Goal: Task Accomplishment & Management: Complete application form

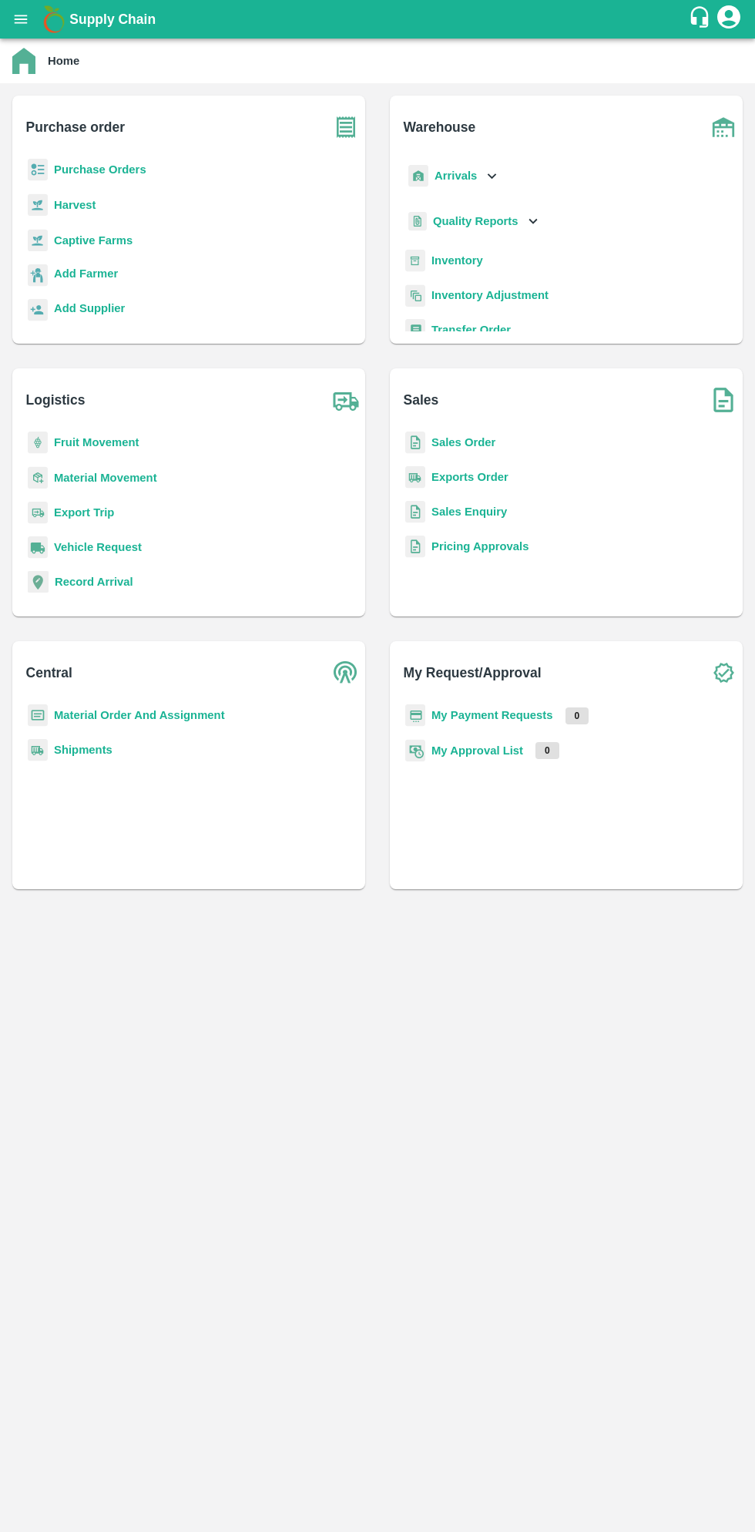
click at [108, 170] on b "Purchase Orders" at bounding box center [100, 169] width 92 height 12
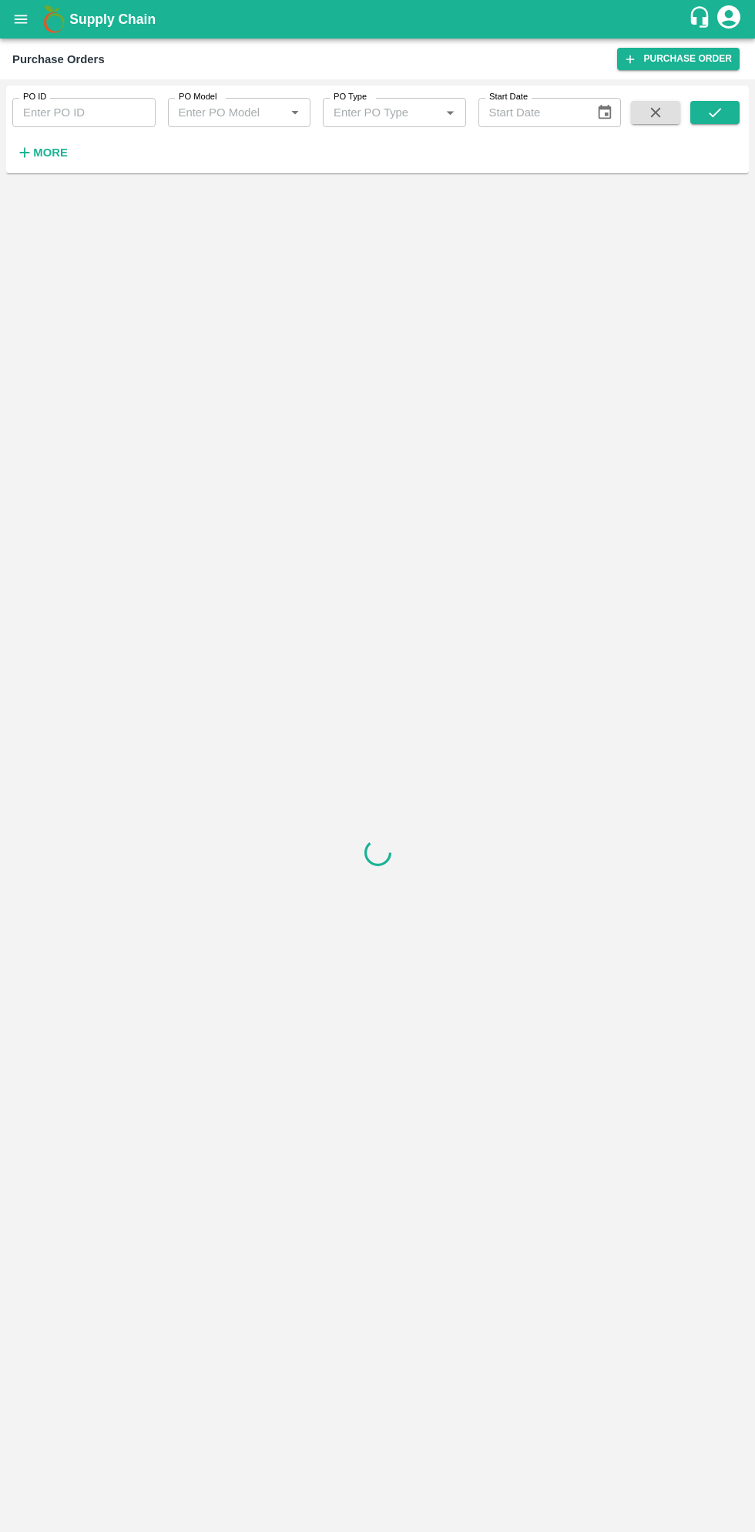
click at [56, 153] on strong "More" at bounding box center [50, 152] width 35 height 12
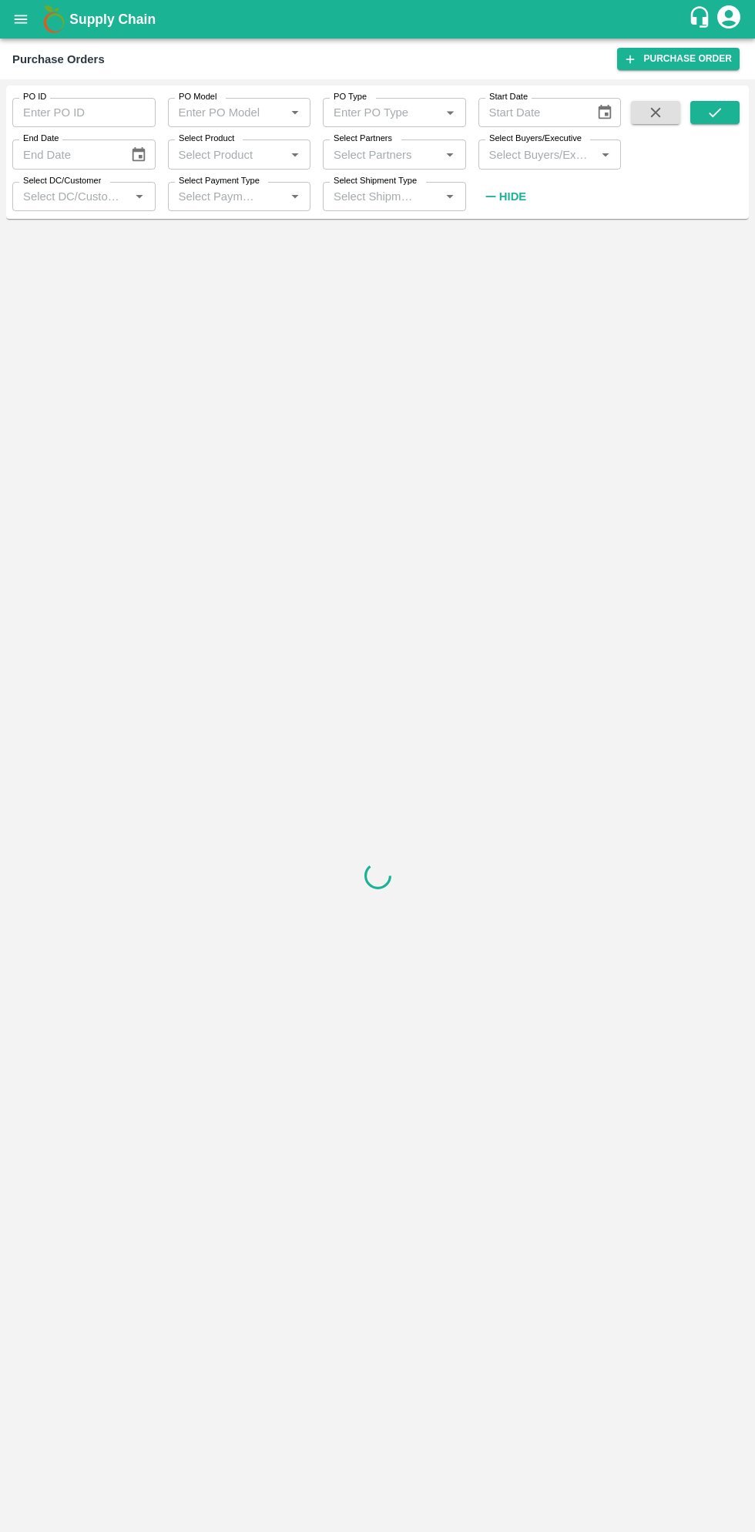
click at [532, 156] on input "Select Buyers/Executive" at bounding box center [537, 154] width 109 height 20
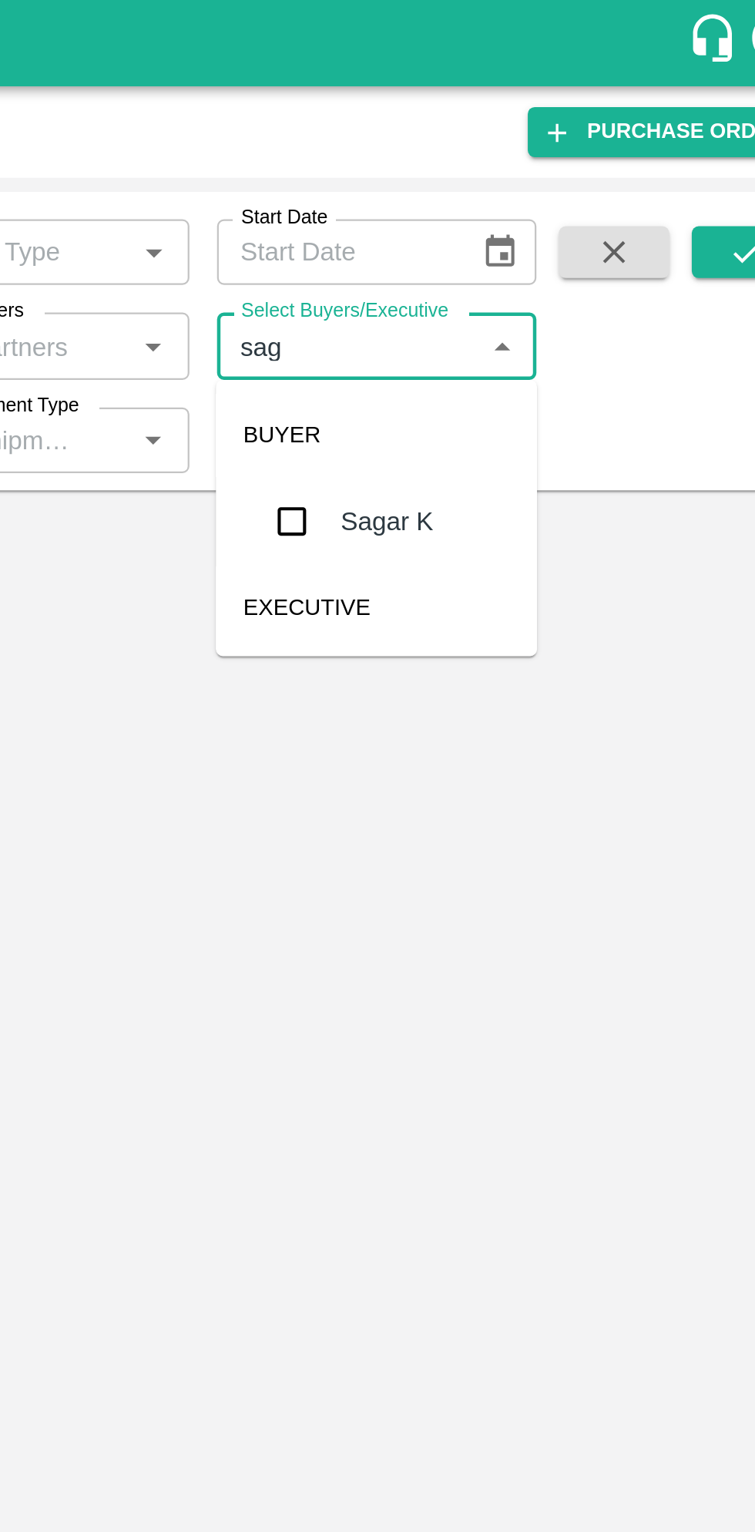
type input "saga"
click at [512, 236] on input "checkbox" at bounding box center [511, 232] width 31 height 31
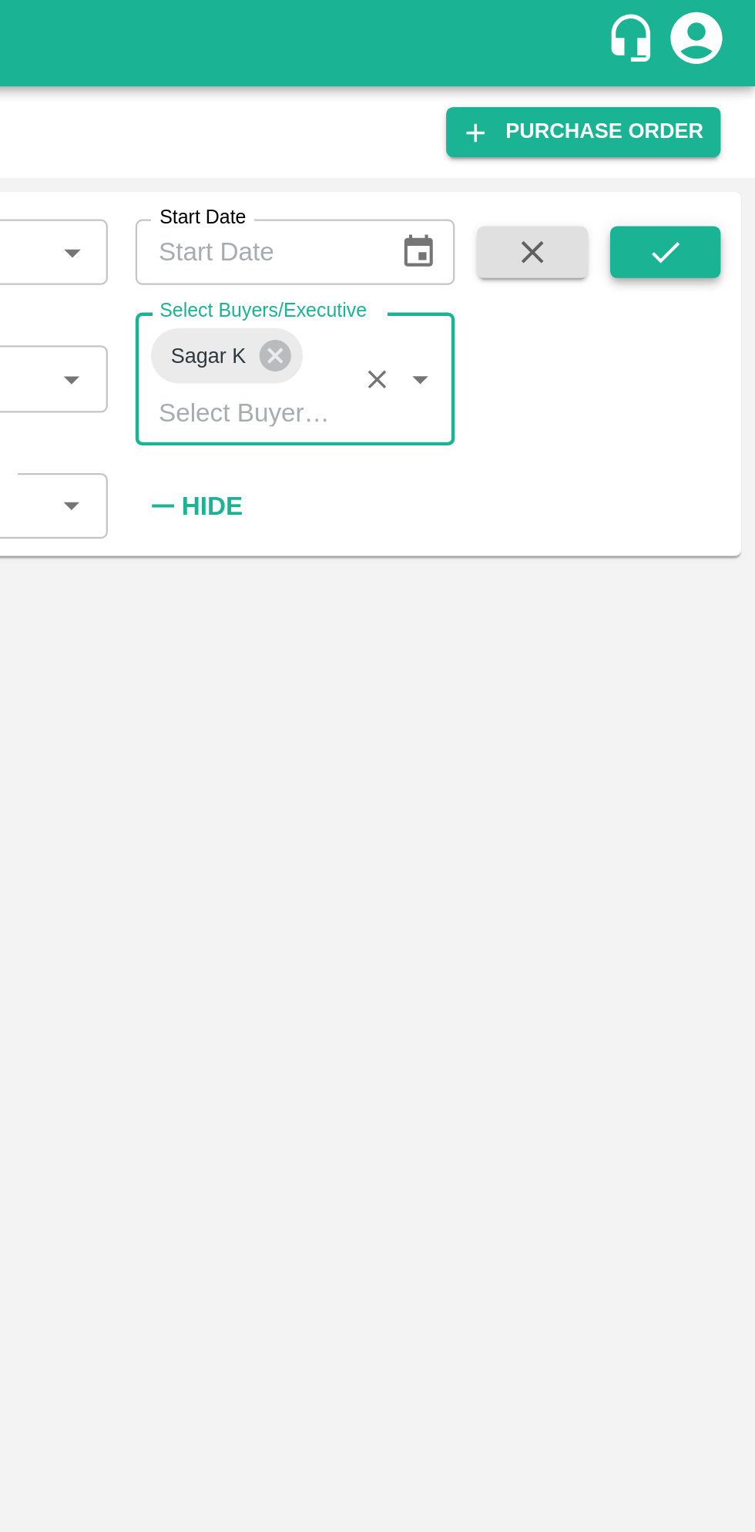
click at [722, 113] on icon "submit" at bounding box center [715, 112] width 17 height 17
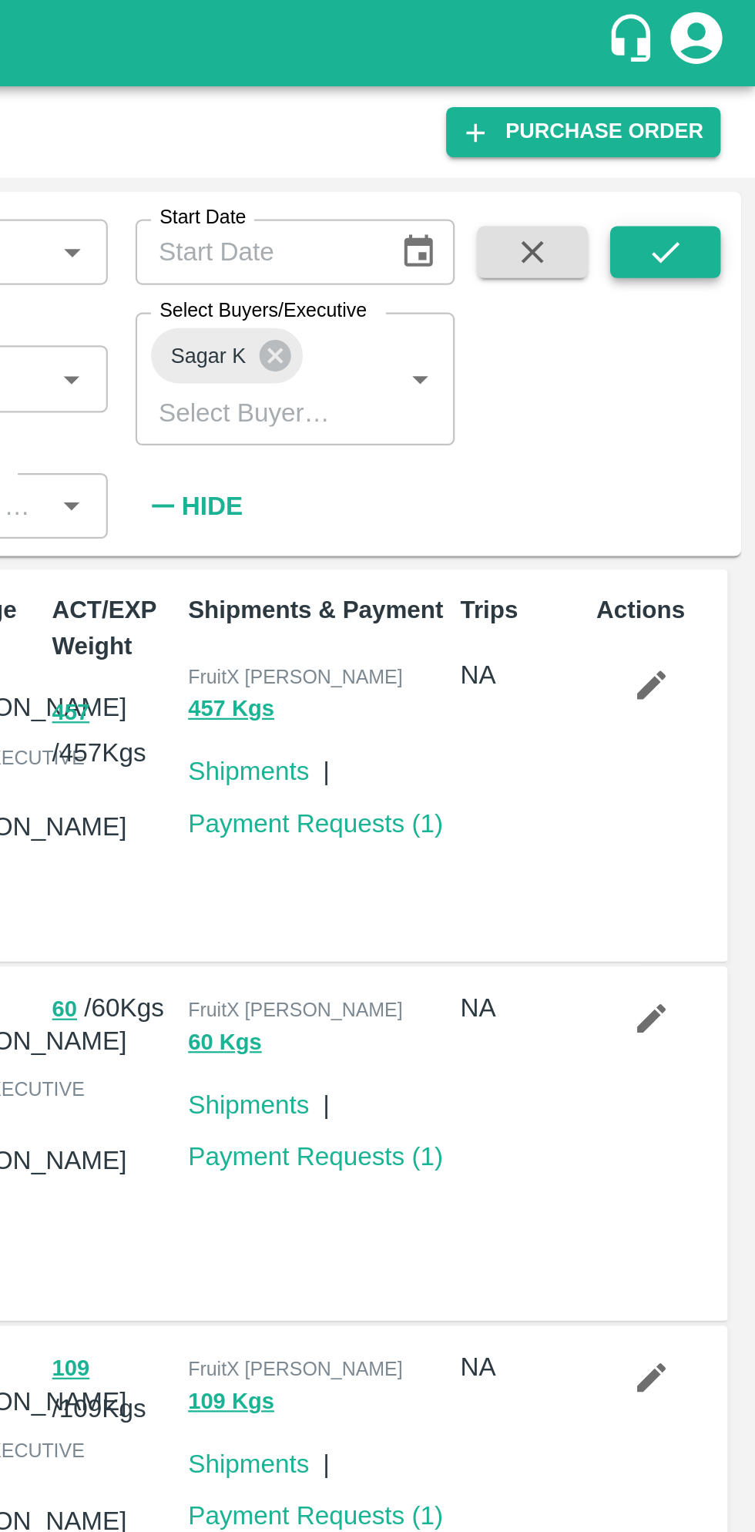
click at [714, 120] on icon "submit" at bounding box center [715, 112] width 17 height 17
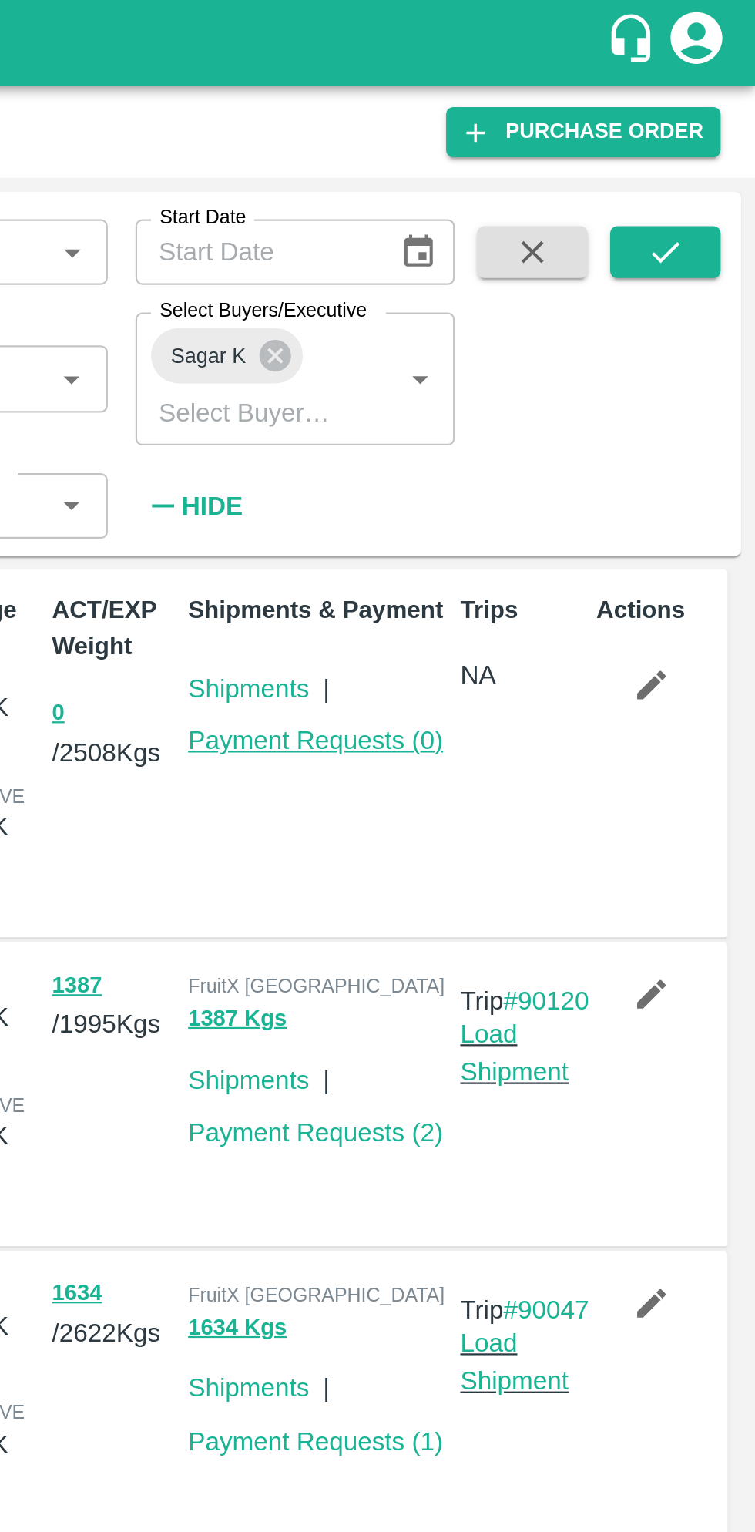
click at [587, 335] on link "Payment Requests ( 0 )" at bounding box center [559, 330] width 114 height 12
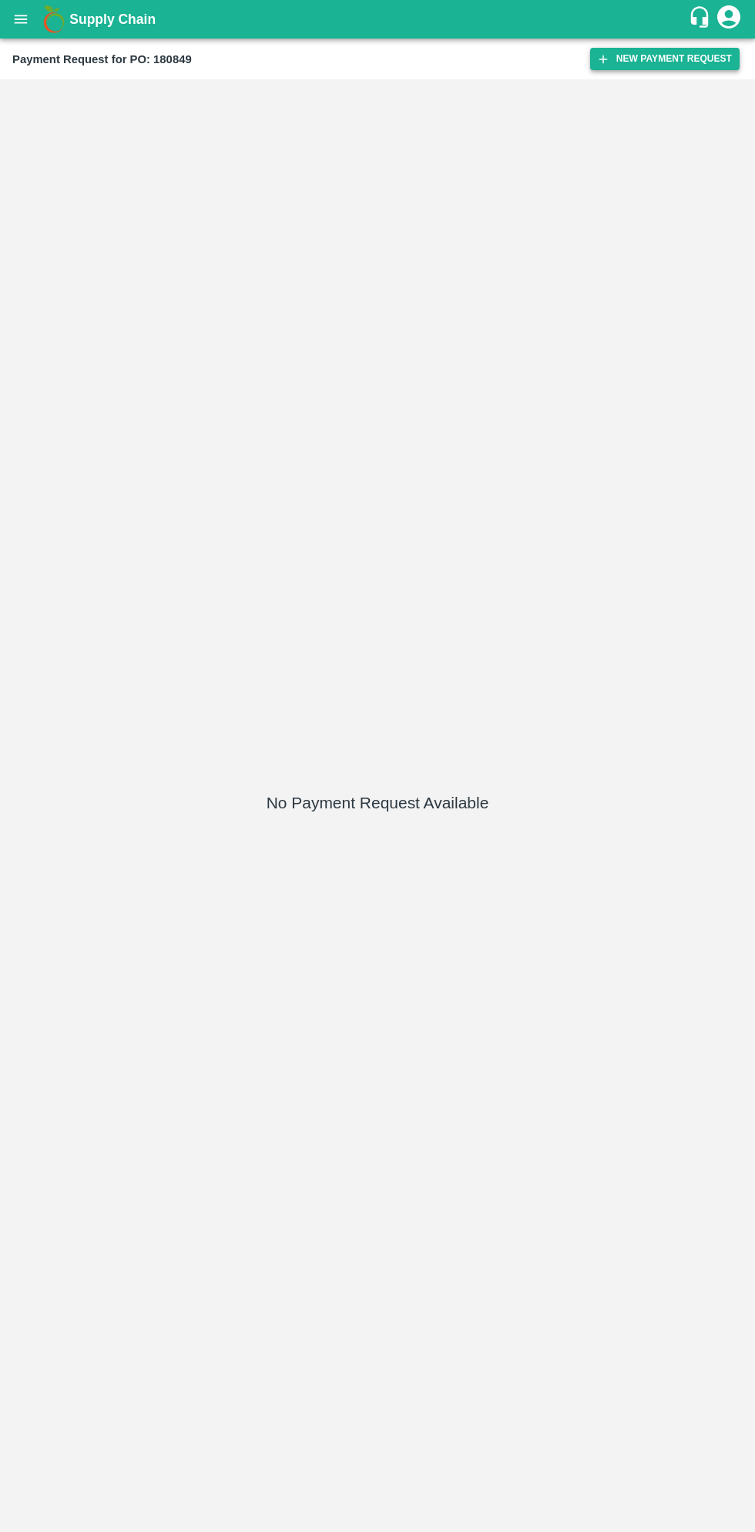
click at [655, 68] on button "New Payment Request" at bounding box center [664, 59] width 149 height 22
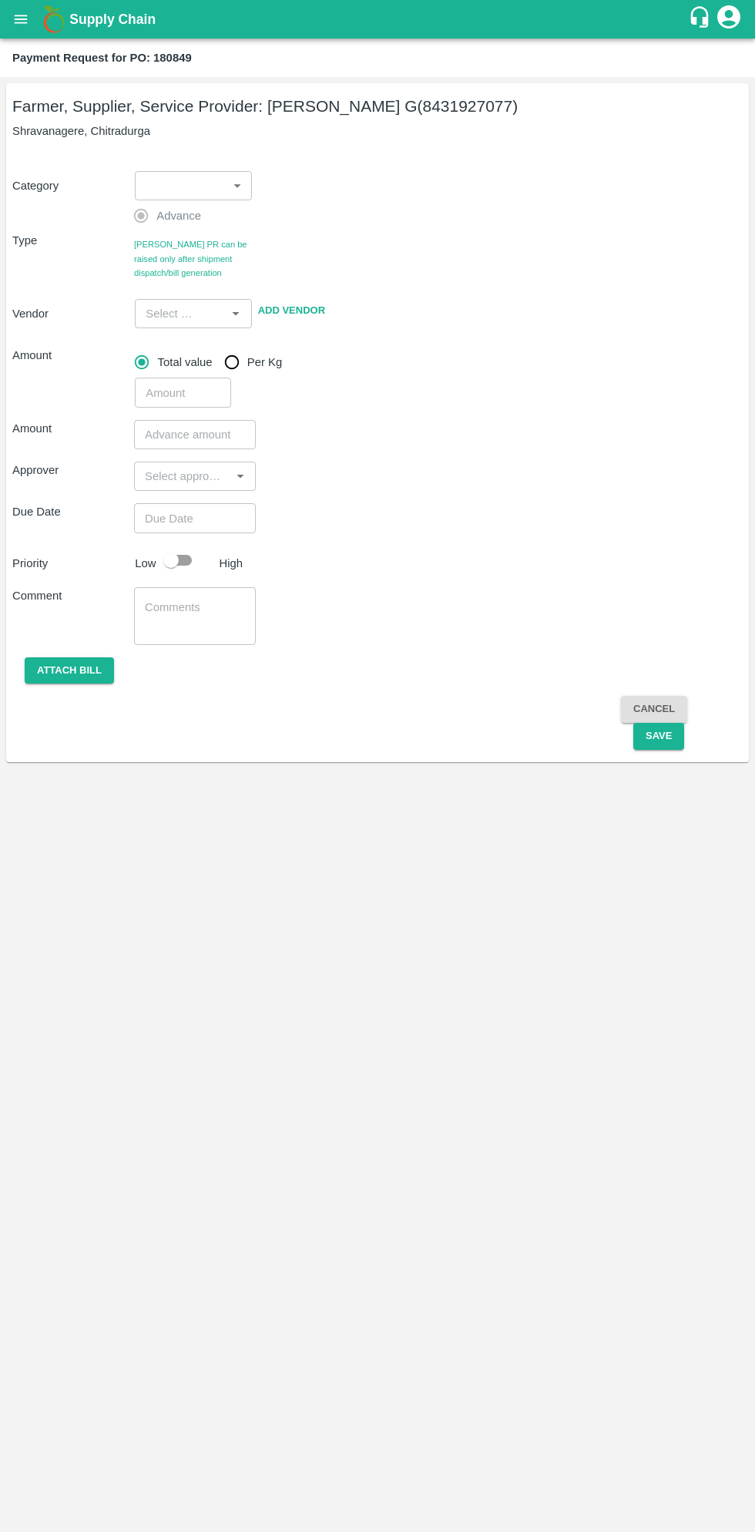
click at [193, 186] on body "Supply Chain Payment Request for PO: 180849 Farmer, Supplier, Service Provider:…" at bounding box center [377, 766] width 755 height 1532
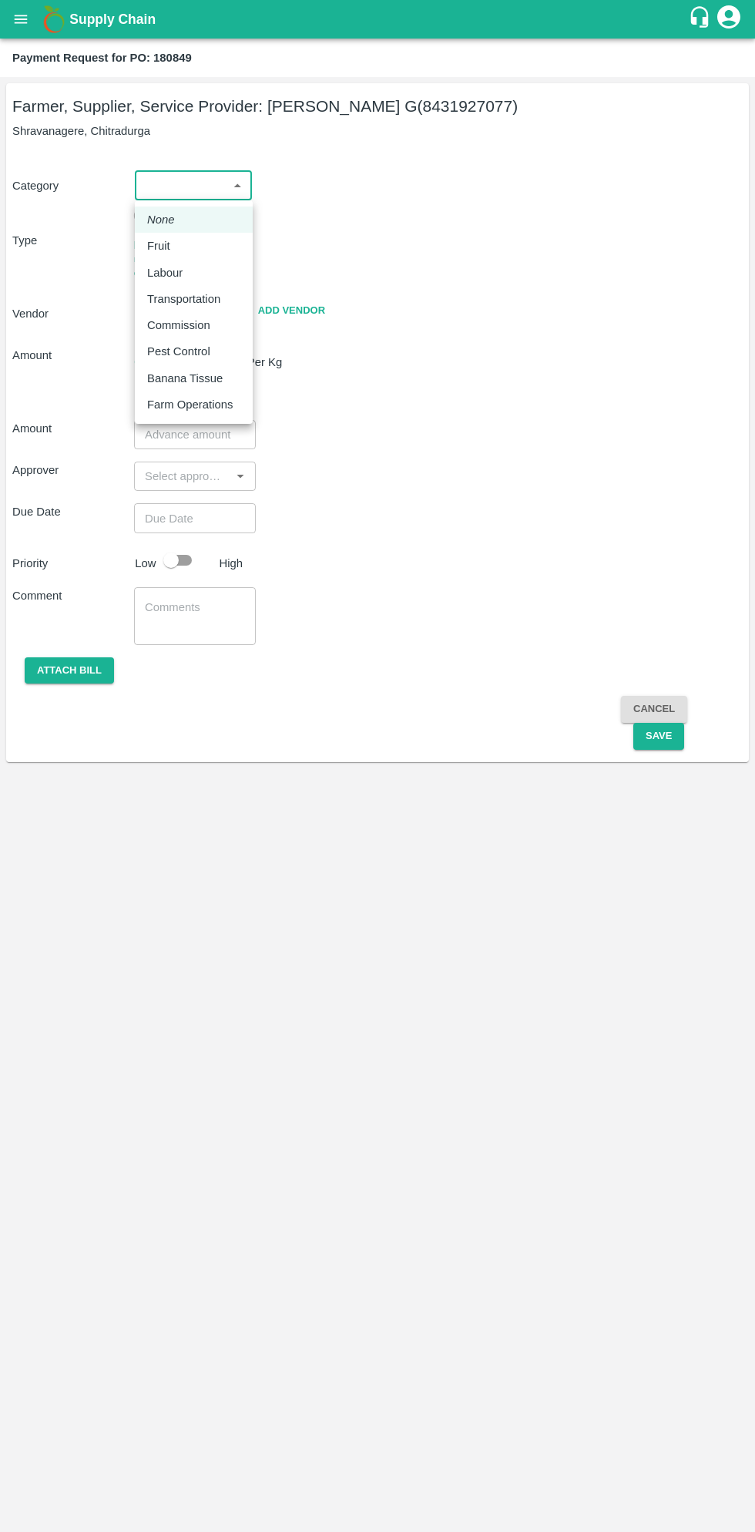
click at [151, 247] on p "Fruit" at bounding box center [158, 245] width 23 height 17
type input "1"
type input "Thippeswamy G - 8431927077(Farmer, Supplier, Service Provider)"
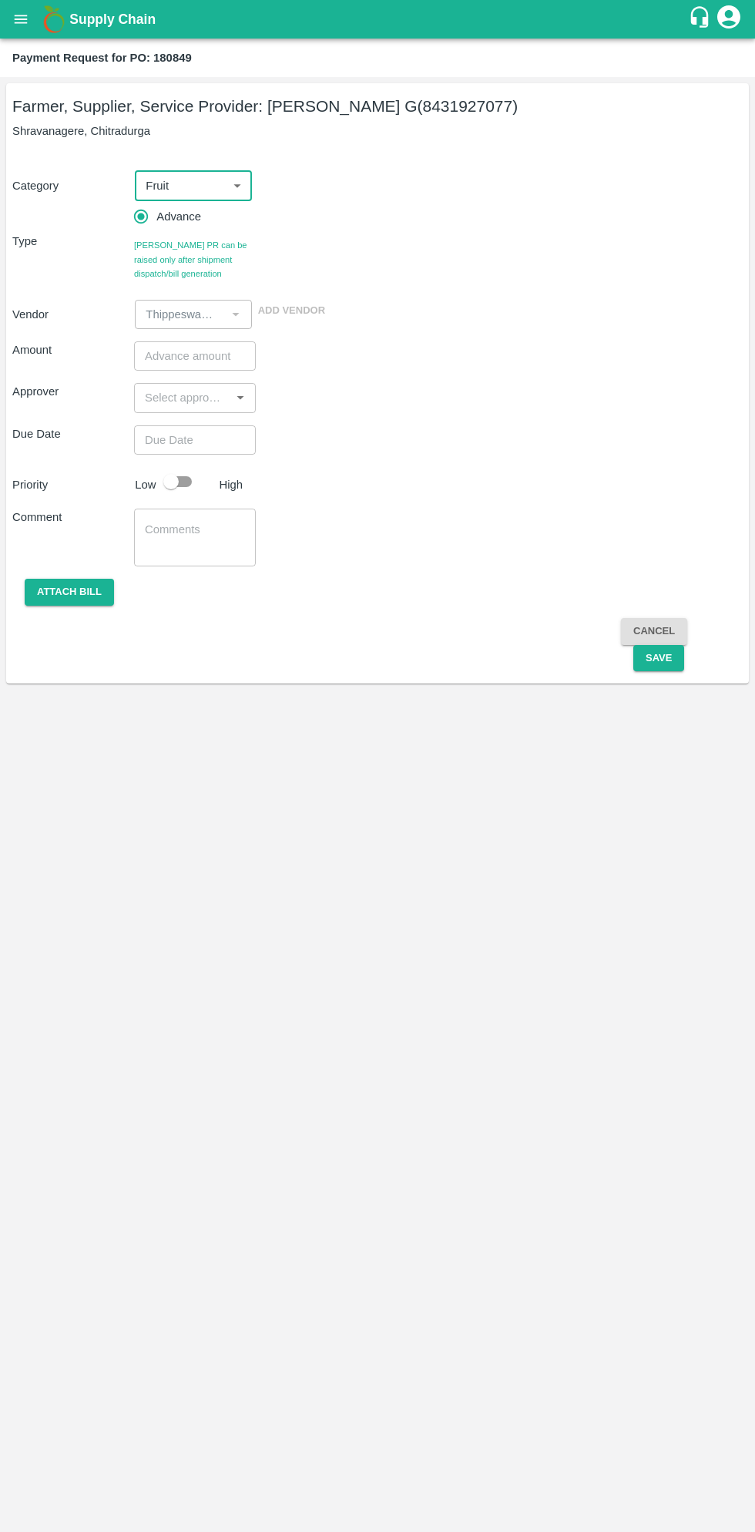
click at [206, 353] on input "number" at bounding box center [195, 355] width 122 height 29
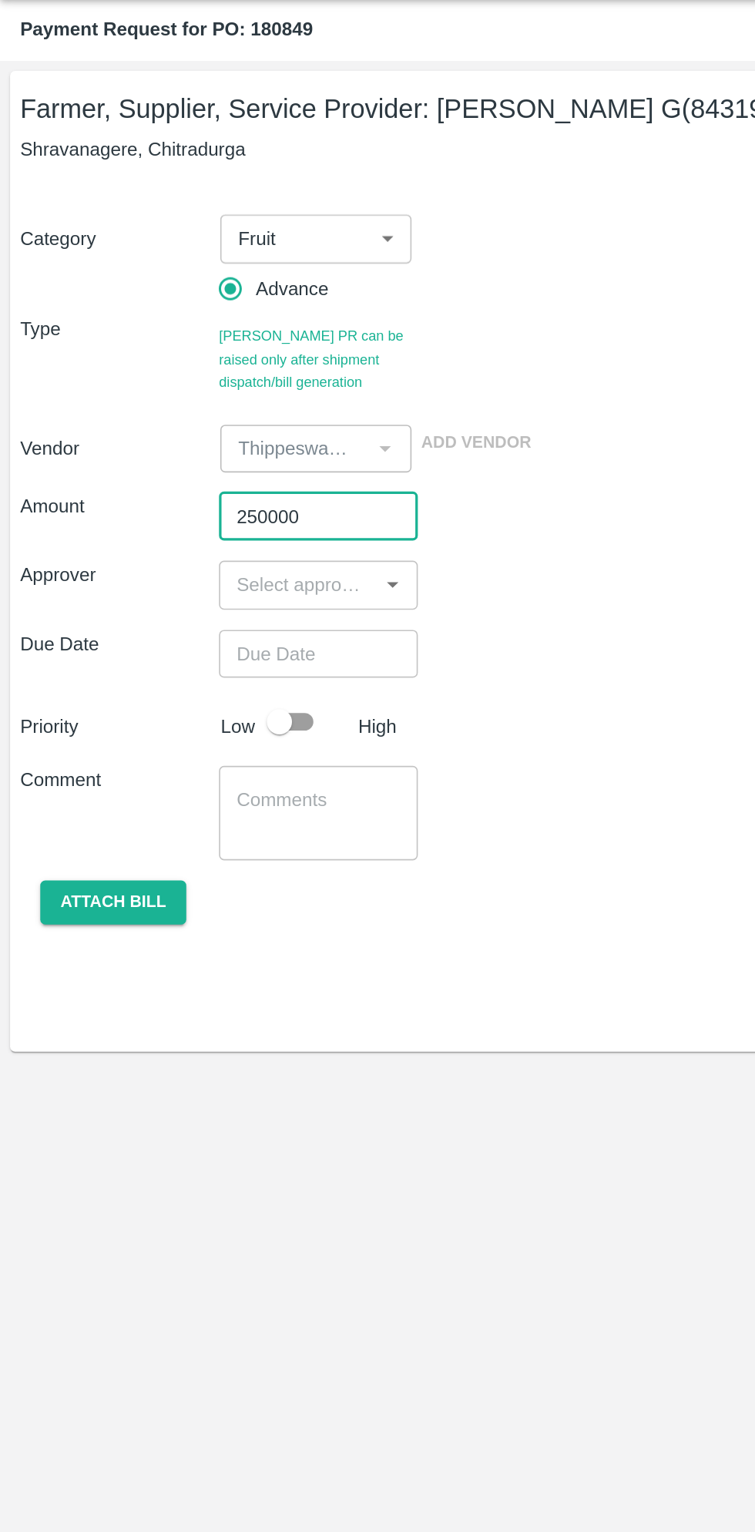
type input "250000"
click at [190, 395] on input "input" at bounding box center [182, 398] width 87 height 20
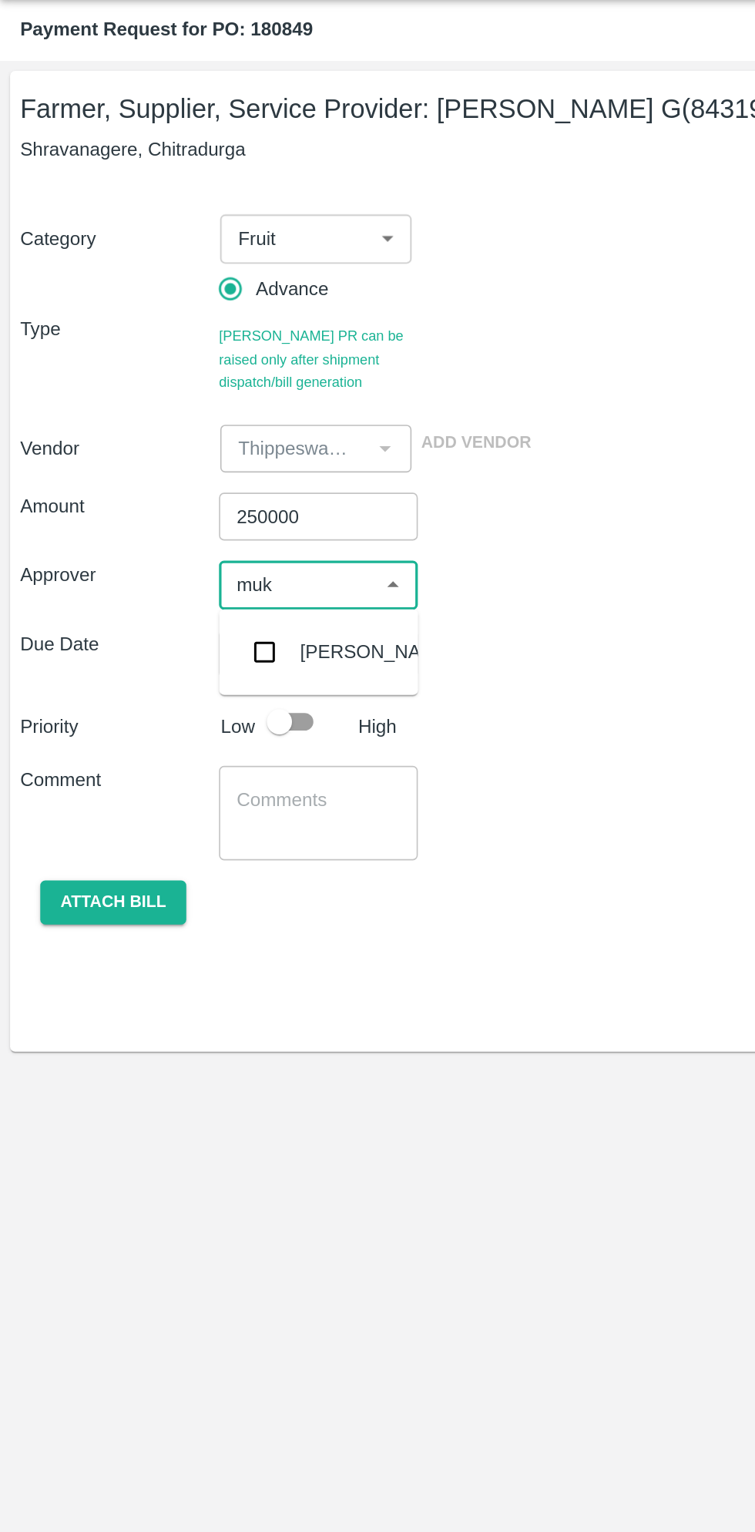
type input "muku"
click at [161, 443] on input "checkbox" at bounding box center [161, 439] width 31 height 31
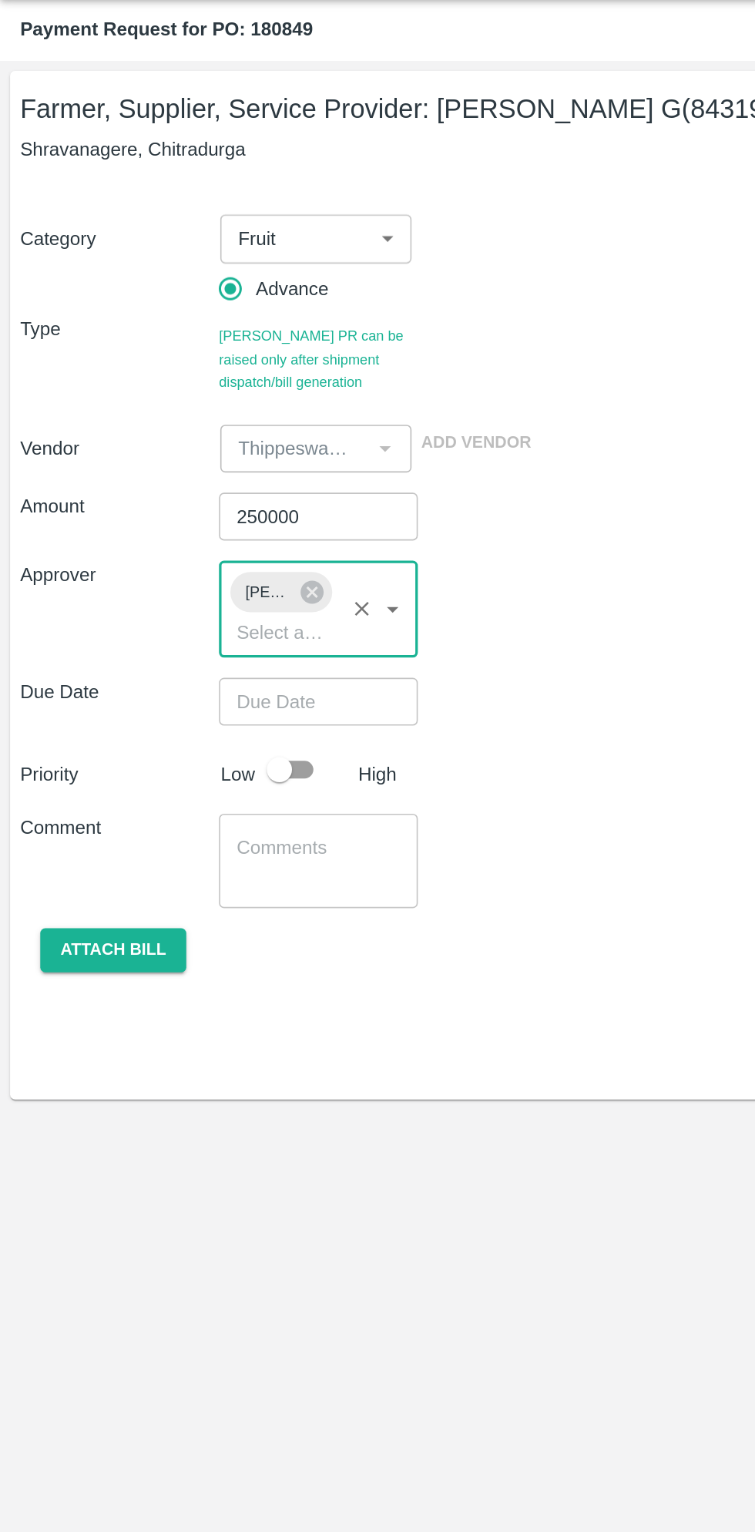
click at [222, 470] on input "Choose date" at bounding box center [189, 469] width 111 height 29
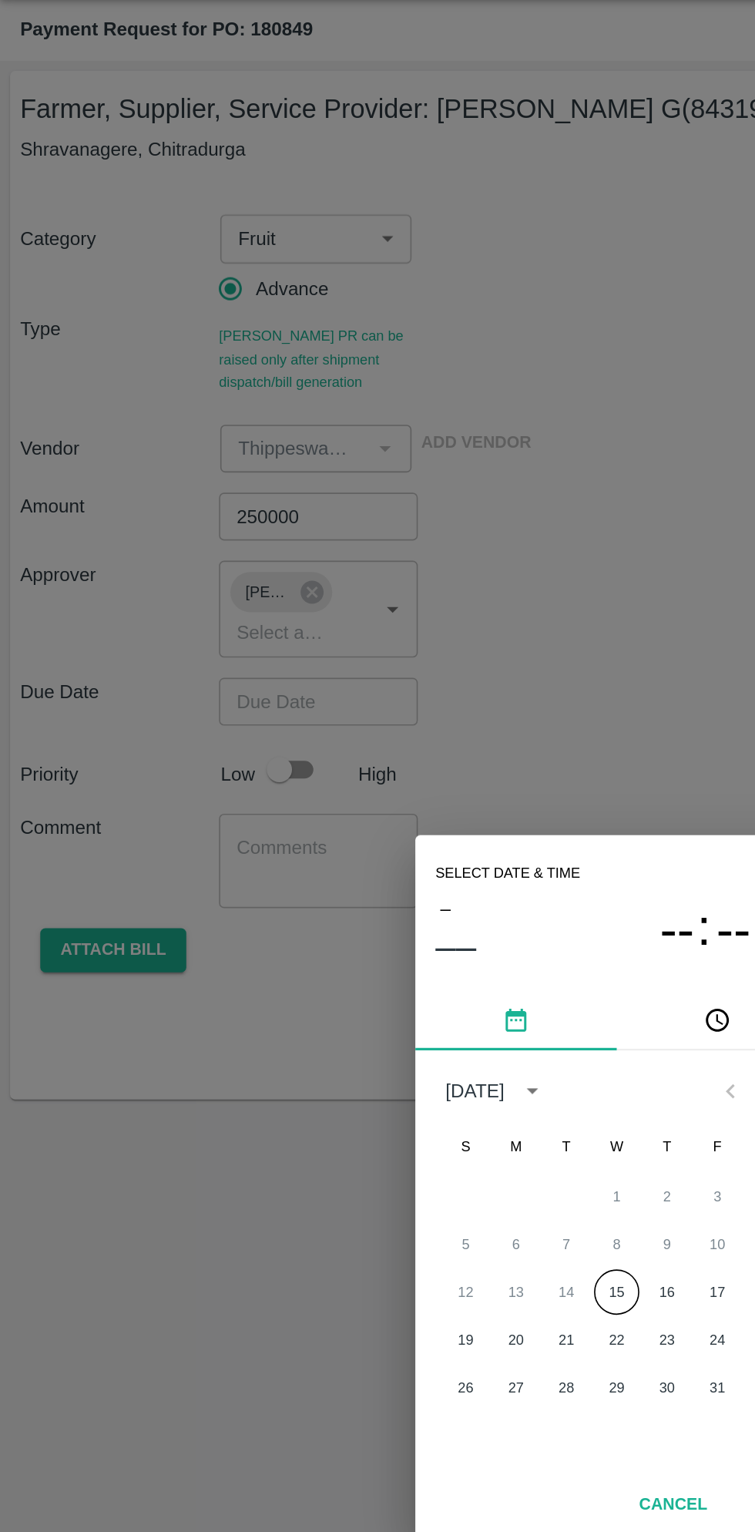
click at [377, 831] on button "15" at bounding box center [378, 831] width 28 height 28
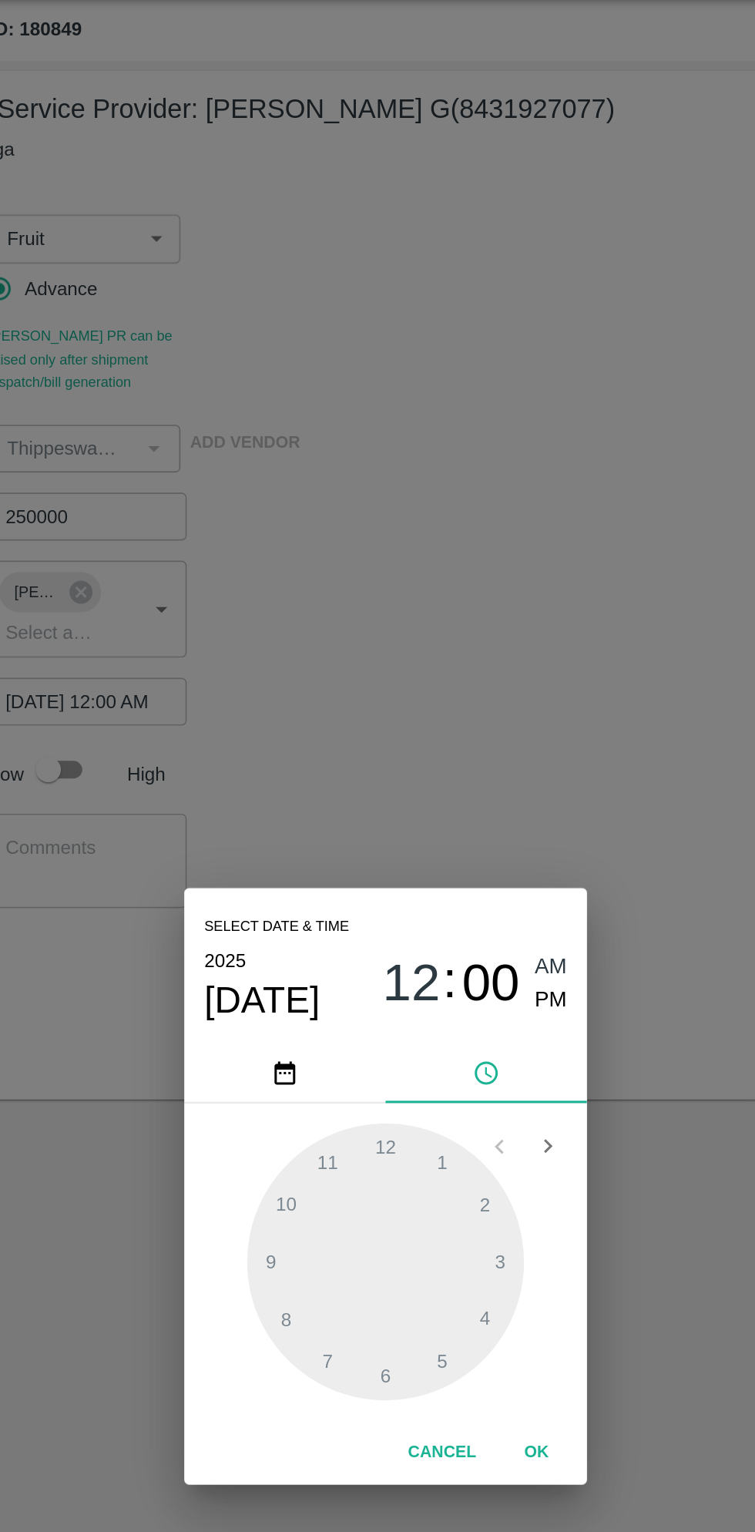
click at [481, 655] on span "PM" at bounding box center [479, 652] width 20 height 21
click at [417, 757] on div at bounding box center [378, 812] width 170 height 170
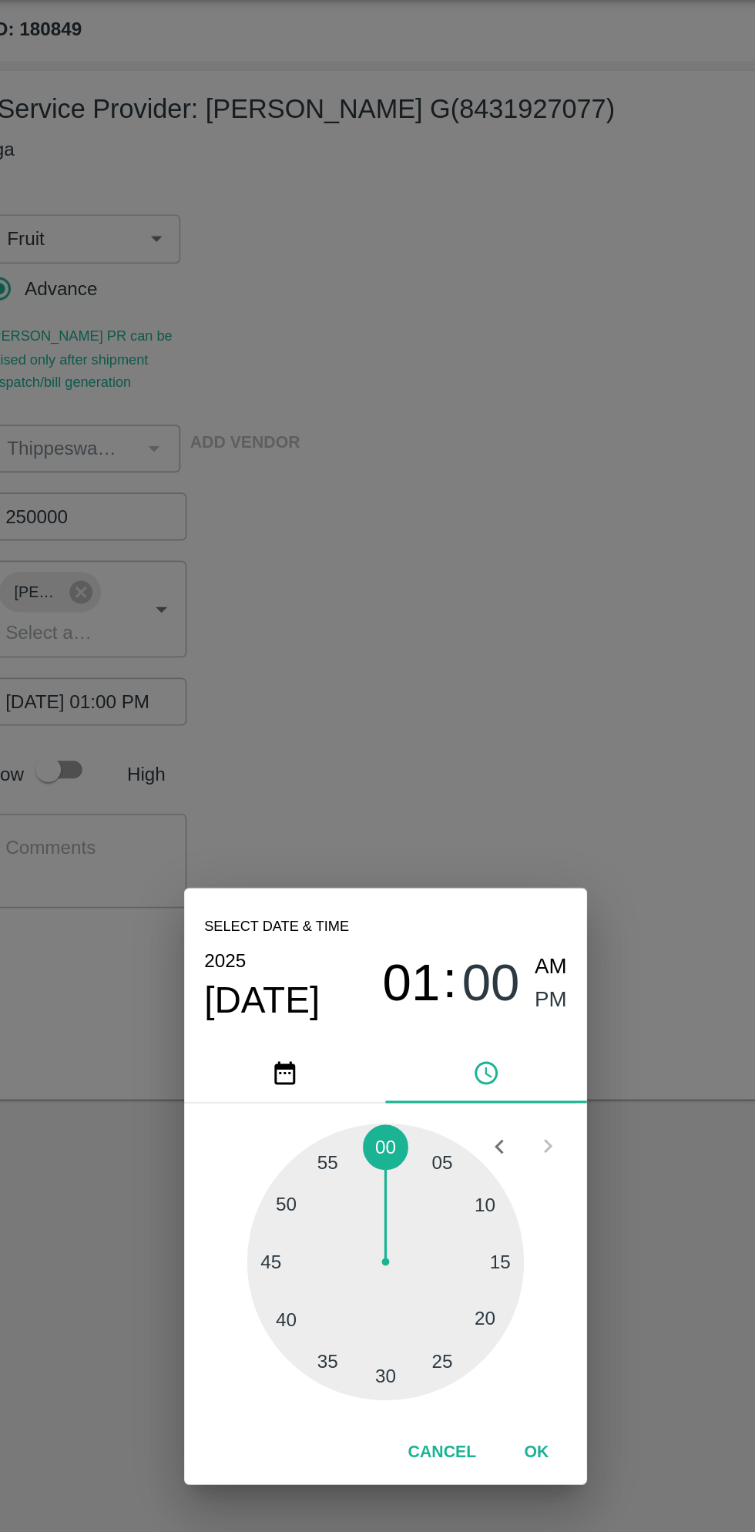
click at [445, 812] on div at bounding box center [378, 812] width 170 height 170
type input "[DATE] 01:15 PM"
click at [475, 932] on button "OK" at bounding box center [469, 928] width 49 height 27
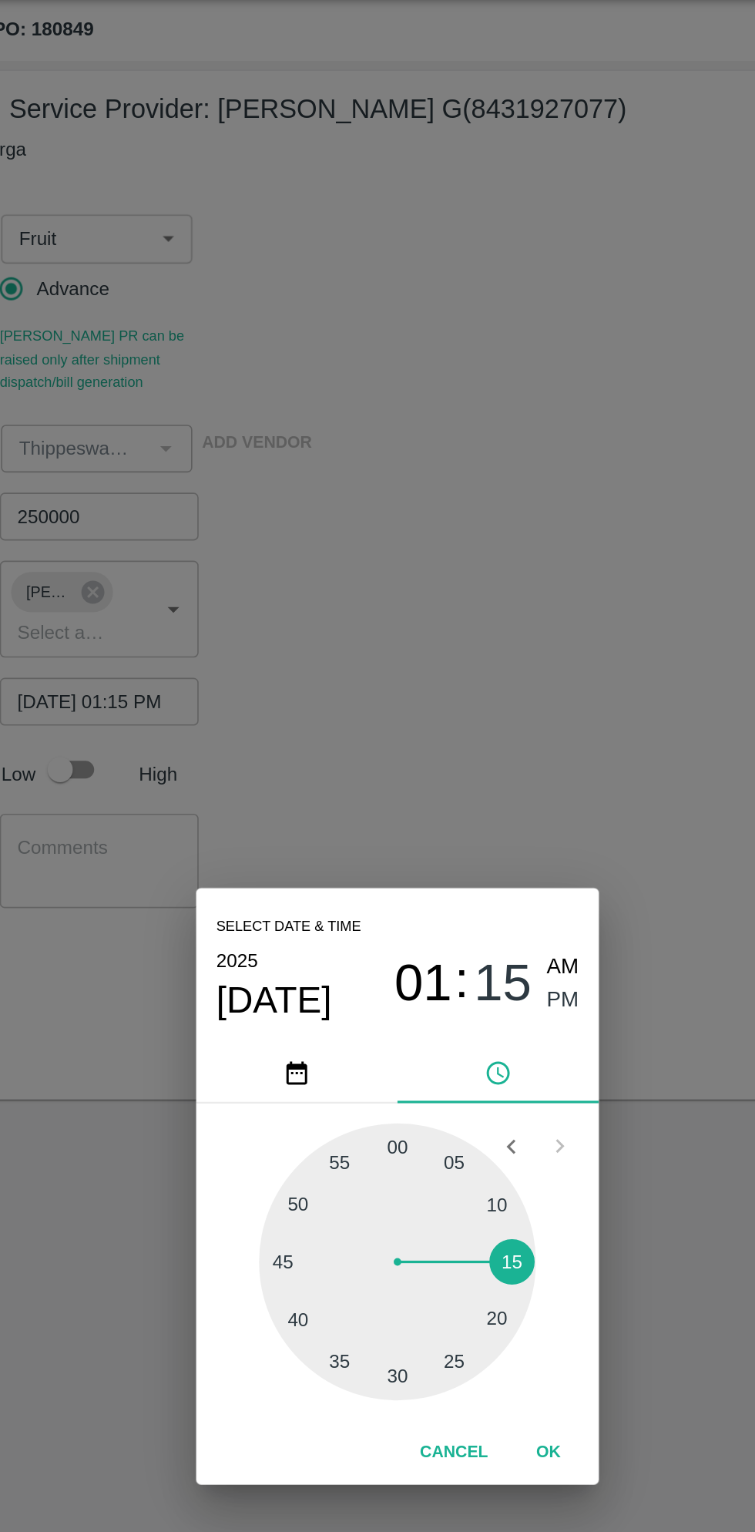
scroll to position [0, 12]
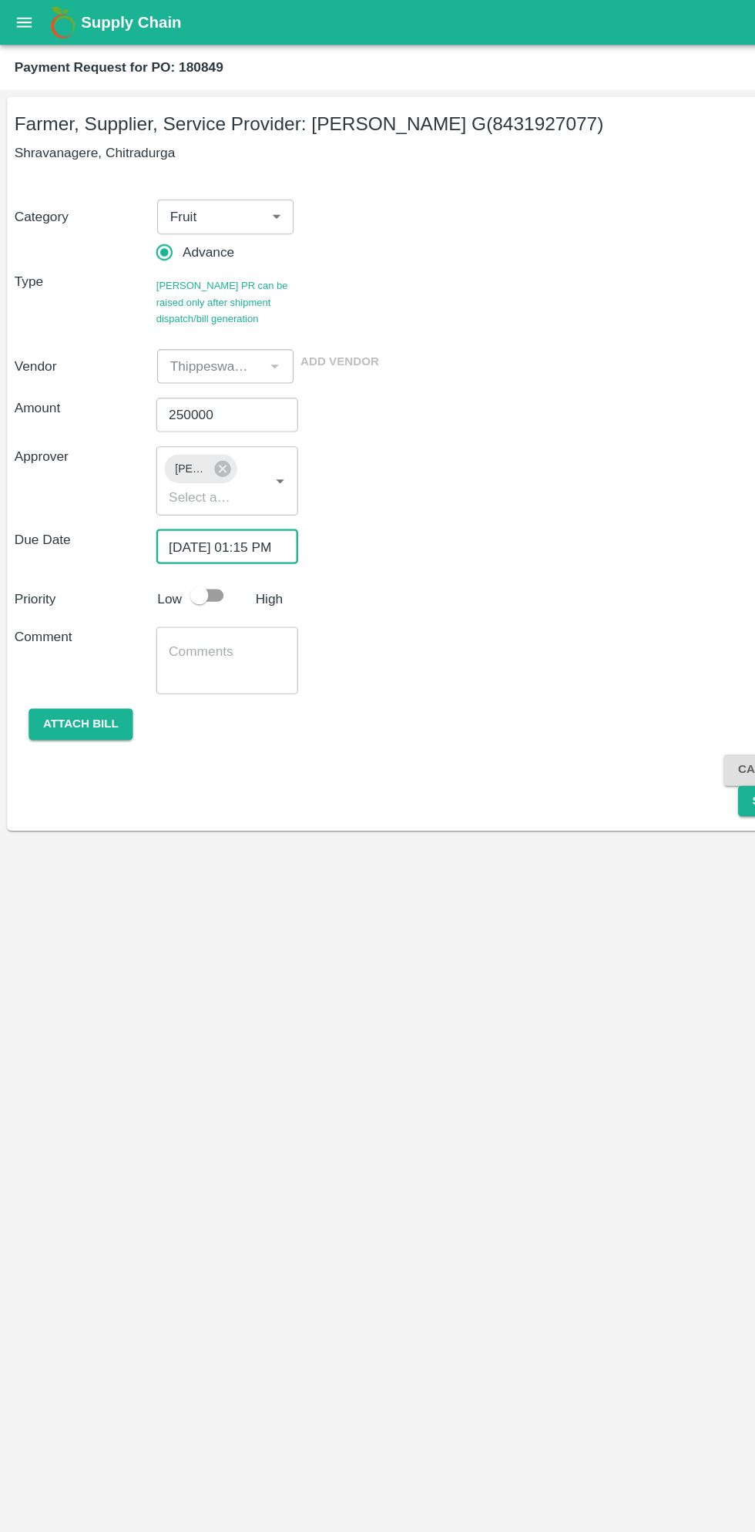
click at [183, 514] on input "checkbox" at bounding box center [171, 510] width 88 height 29
checkbox input "true"
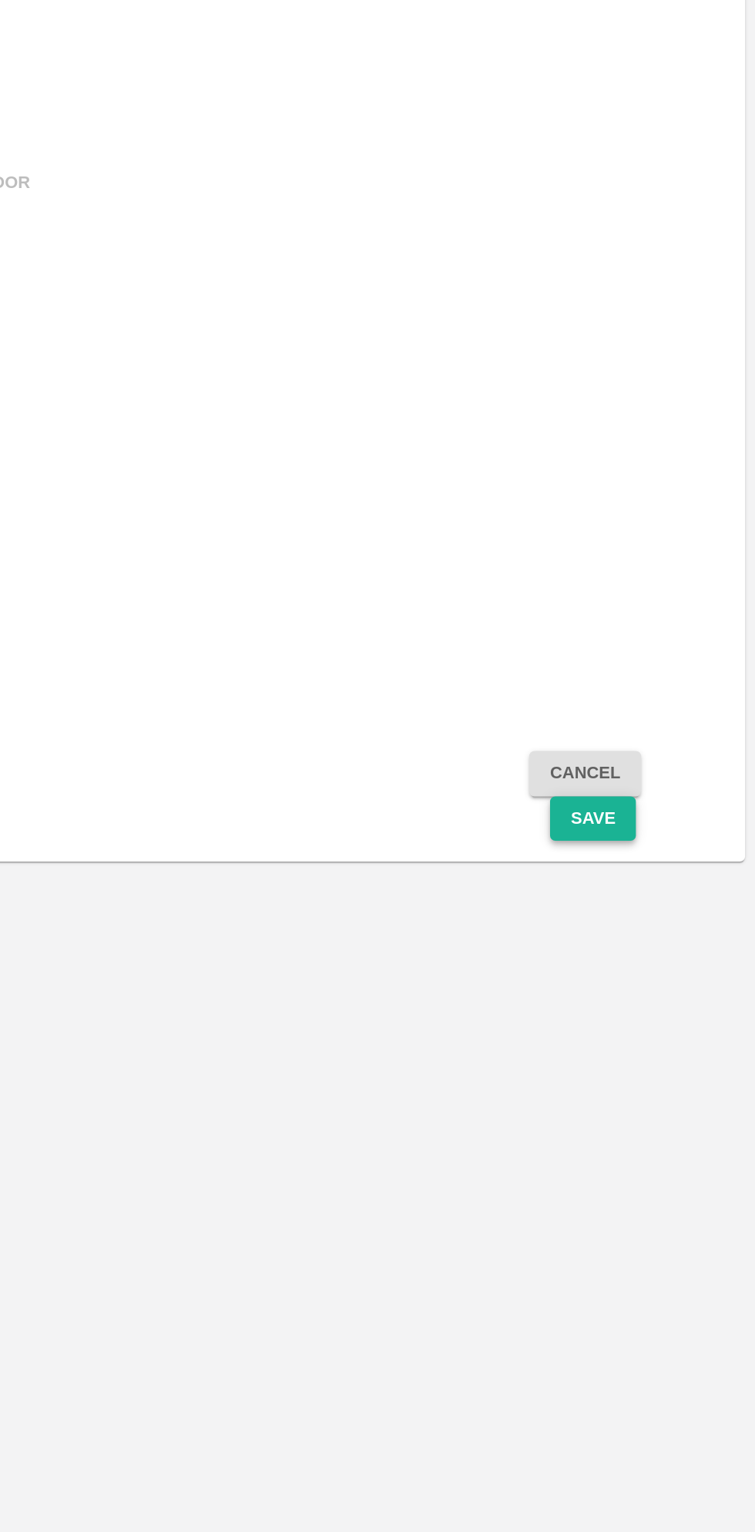
click at [665, 694] on button "Save" at bounding box center [658, 687] width 51 height 27
